Goal: Task Accomplishment & Management: Use online tool/utility

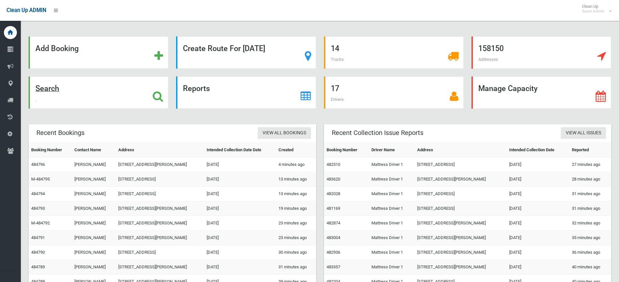
click at [160, 95] on icon at bounding box center [158, 96] width 10 height 11
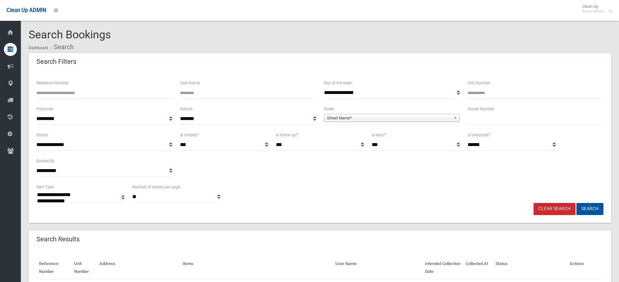
select select
click at [73, 88] on input "Reference Number" at bounding box center [104, 93] width 136 height 12
type input "****"
drag, startPoint x: 115, startPoint y: 34, endPoint x: 30, endPoint y: 35, distance: 85.2
click at [30, 35] on div "Search Bookings Dashboard Search" at bounding box center [320, 41] width 583 height 24
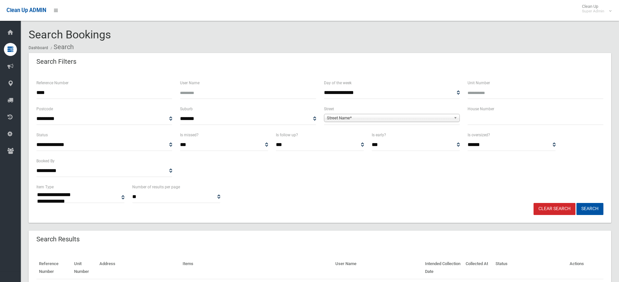
click at [107, 34] on span "Search Bookings" at bounding box center [70, 34] width 83 height 13
